Goal: Transaction & Acquisition: Purchase product/service

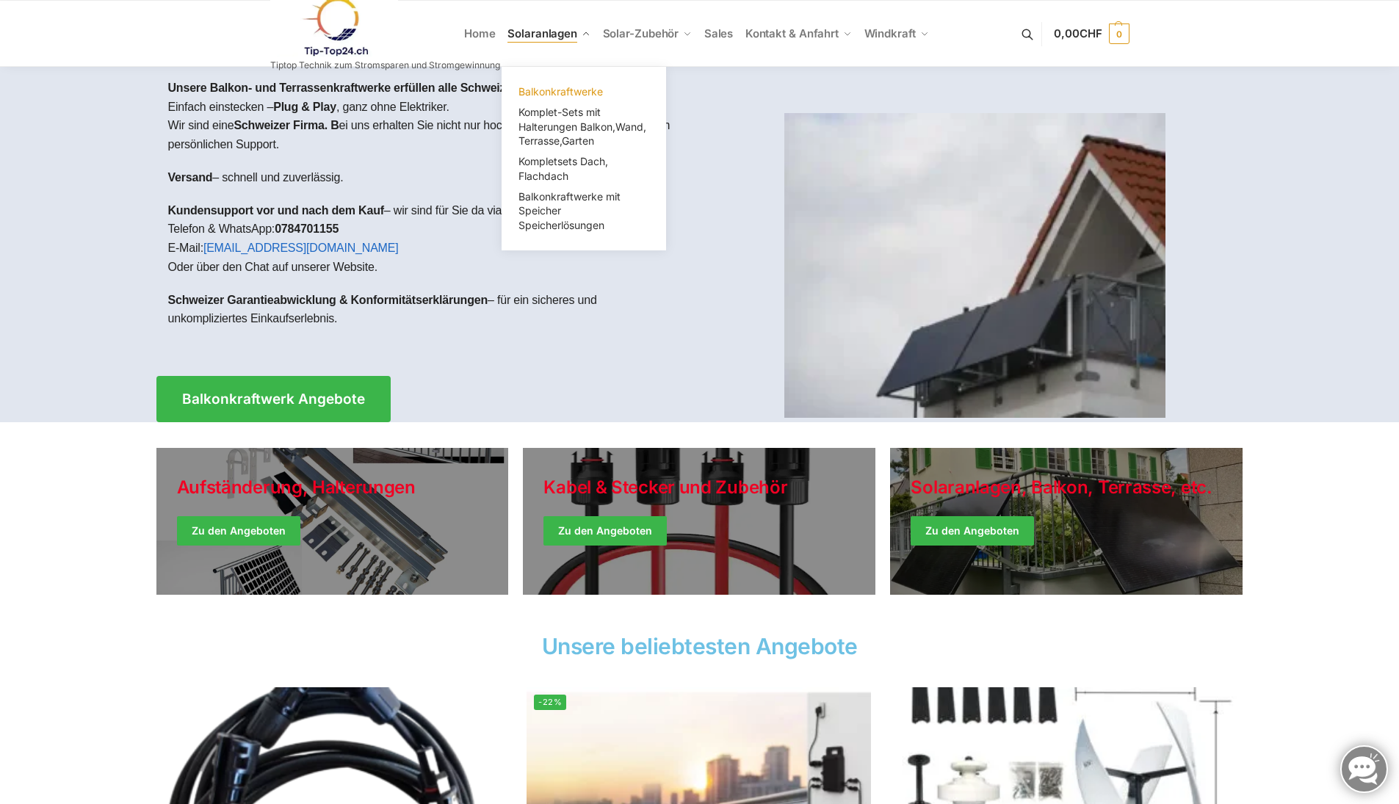
click at [561, 93] on span "Balkonkraftwerke" at bounding box center [560, 91] width 84 height 12
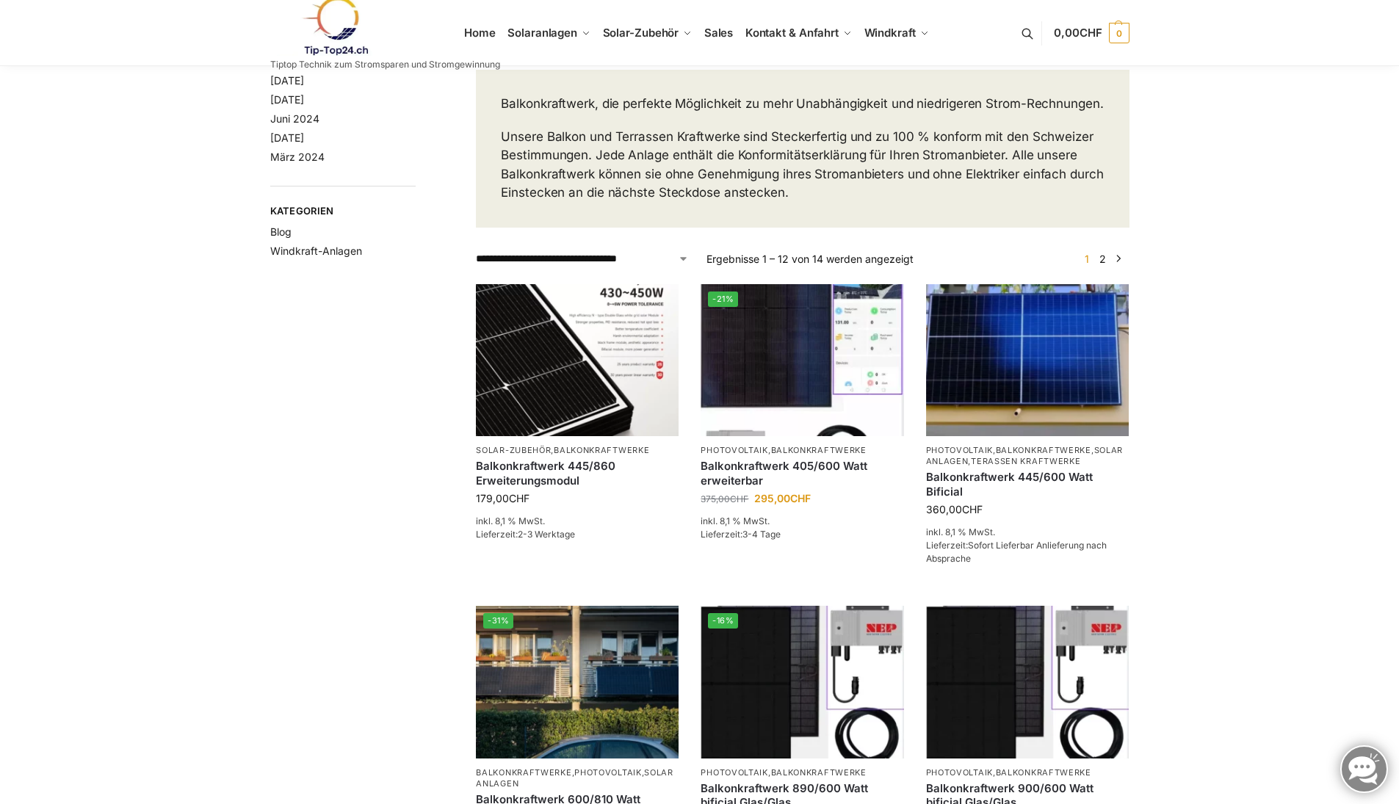
scroll to position [73, 0]
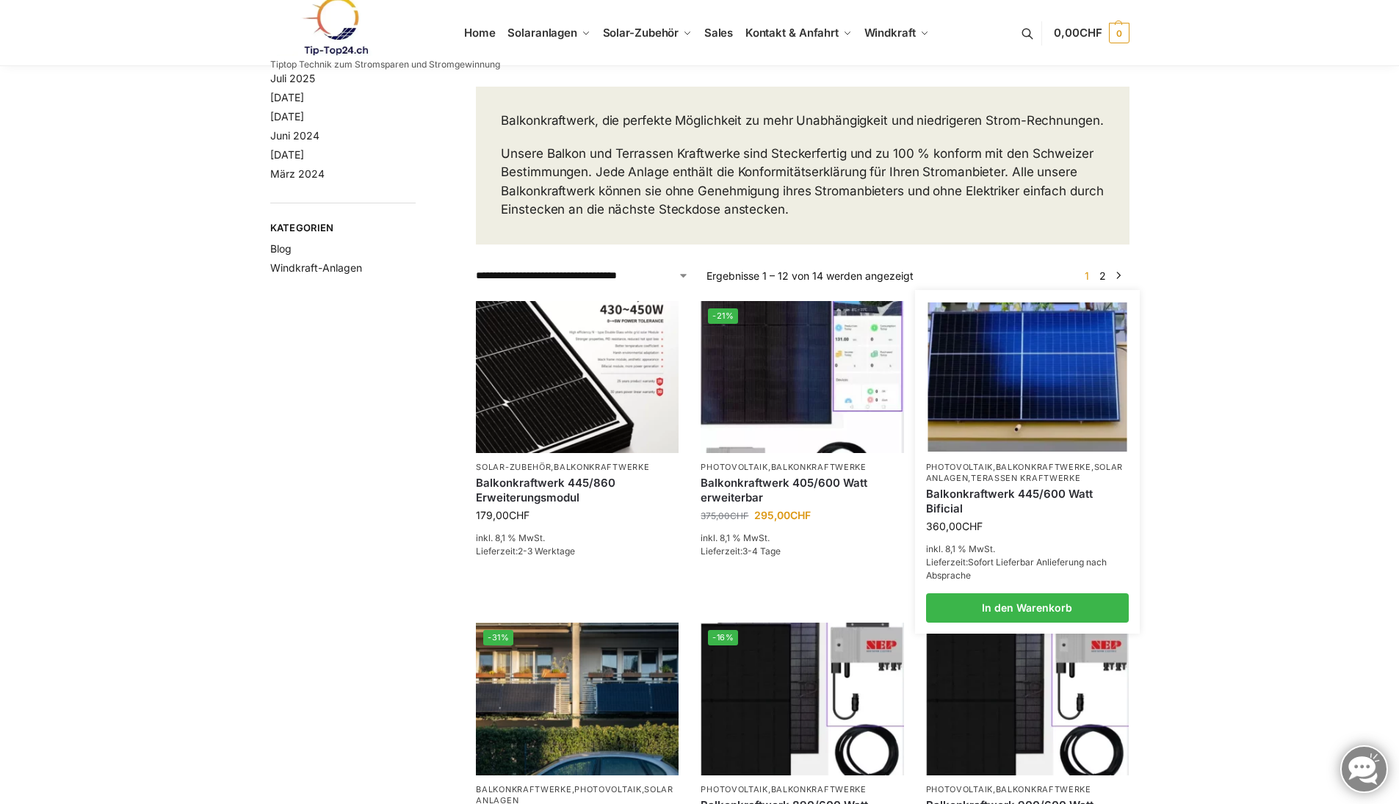
click at [1060, 485] on p "Photovoltaik , Balkonkraftwerke , Solaranlagen , Terassen Kraftwerke" at bounding box center [1027, 473] width 203 height 23
click at [999, 511] on link "Balkonkraftwerk 445/600 Watt Bificial" at bounding box center [1027, 501] width 203 height 29
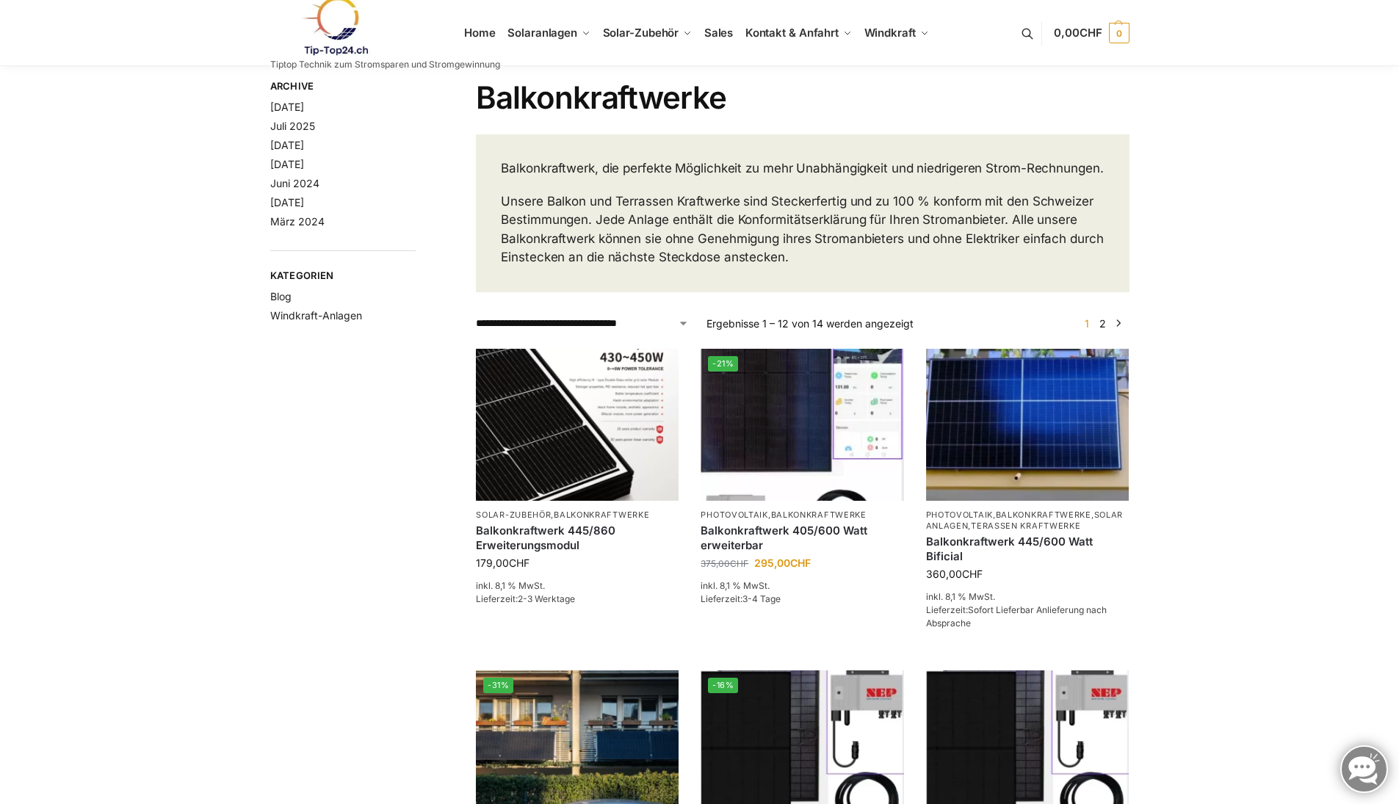
scroll to position [0, 0]
